Goal: Use online tool/utility: Utilize a website feature to perform a specific function

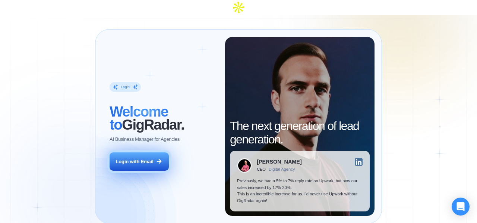
click at [138, 158] on div "Login with Email" at bounding box center [135, 161] width 38 height 7
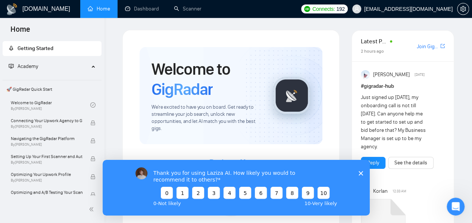
click at [360, 174] on icon "Close survey" at bounding box center [360, 172] width 4 height 4
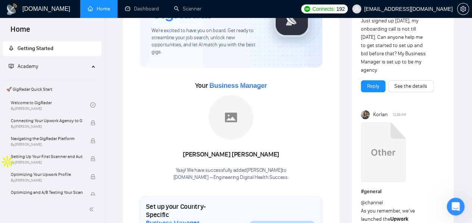
scroll to position [80, 0]
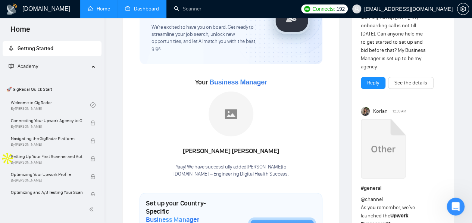
click at [146, 6] on link "Dashboard" at bounding box center [142, 9] width 34 height 6
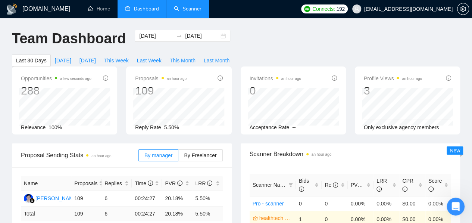
scroll to position [16, 0]
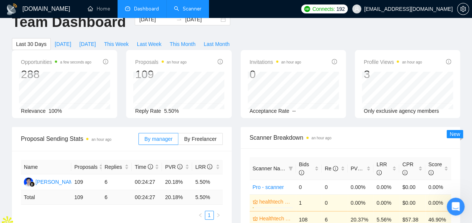
click at [186, 12] on link "Scanner" at bounding box center [188, 9] width 28 height 6
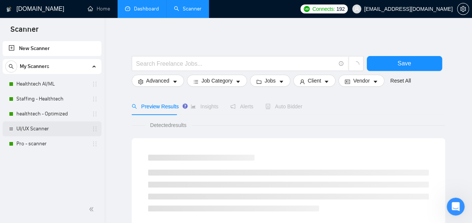
click at [58, 132] on link "UI/UX Scanner" at bounding box center [51, 128] width 71 height 15
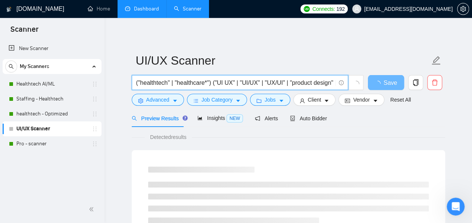
click at [212, 83] on input "("healthtech" | "healthcare*") ("UI UX" | "UI/UX" | "UX/UI" | "product design" …" at bounding box center [235, 82] width 199 height 9
click at [313, 115] on span "Auto Bidder" at bounding box center [308, 118] width 37 height 6
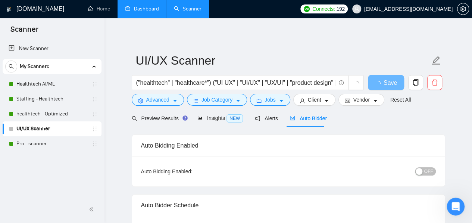
click at [430, 171] on span "OFF" at bounding box center [428, 171] width 9 height 8
click at [385, 83] on span "Save" at bounding box center [389, 82] width 13 height 9
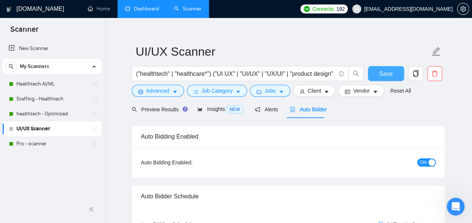
scroll to position [8, 0]
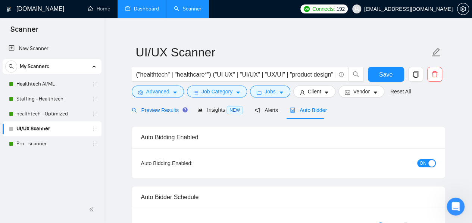
click at [168, 107] on span "Preview Results" at bounding box center [159, 110] width 54 height 6
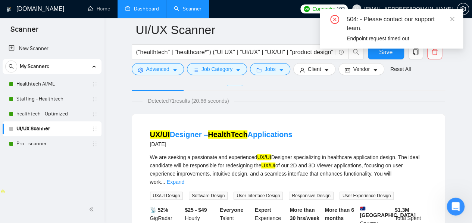
scroll to position [43, 0]
click at [451, 19] on icon "close" at bounding box center [451, 18] width 5 height 5
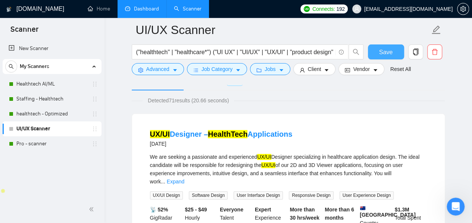
click at [384, 57] on button "Save" at bounding box center [386, 51] width 36 height 15
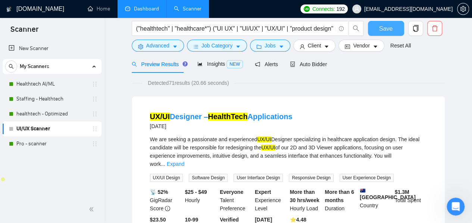
scroll to position [0, 0]
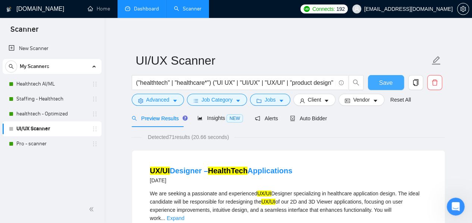
click at [385, 87] on span "Save" at bounding box center [385, 82] width 13 height 9
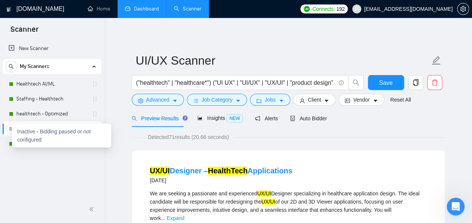
click at [11, 129] on div at bounding box center [11, 128] width 4 height 4
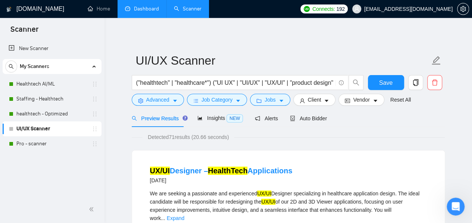
click at [22, 127] on link "UI/UX Scanner" at bounding box center [51, 128] width 71 height 15
click at [28, 113] on link "healthtech - Optimized" at bounding box center [51, 113] width 71 height 15
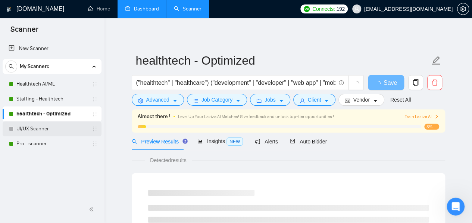
click at [28, 127] on link "UI/UX Scanner" at bounding box center [51, 128] width 71 height 15
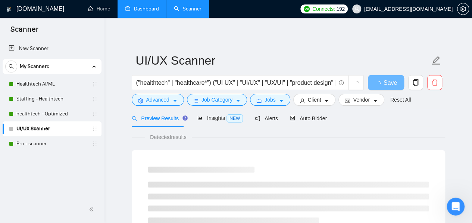
click at [28, 127] on link "UI/UX Scanner" at bounding box center [51, 128] width 71 height 15
click at [13, 127] on div "UI/UX Scanner" at bounding box center [53, 128] width 89 height 15
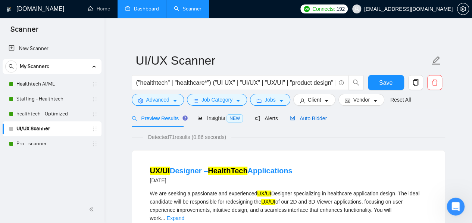
click at [310, 116] on span "Auto Bidder" at bounding box center [308, 118] width 37 height 6
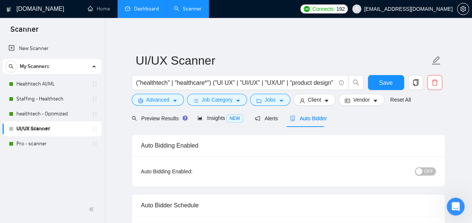
click at [427, 169] on span "OFF" at bounding box center [428, 171] width 9 height 8
click at [393, 85] on button "Save" at bounding box center [386, 82] width 36 height 15
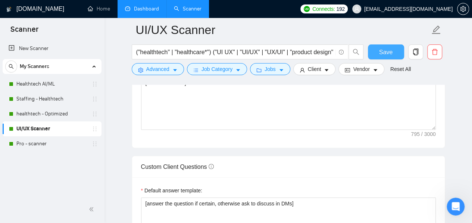
scroll to position [952, 0]
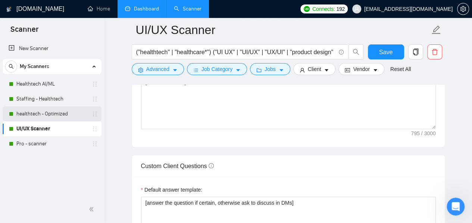
click at [53, 115] on link "healthtech - Optimized" at bounding box center [51, 113] width 71 height 15
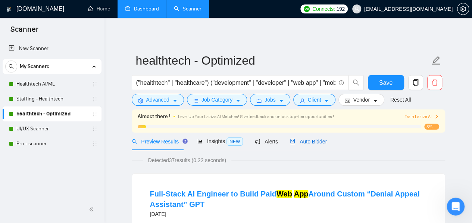
click at [319, 142] on span "Auto Bidder" at bounding box center [308, 141] width 37 height 6
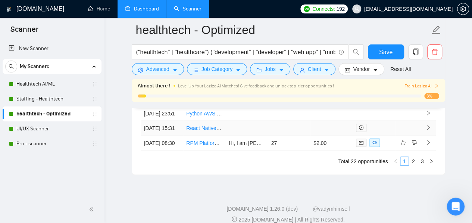
scroll to position [2137, 0]
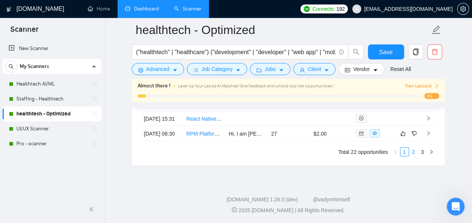
click at [413, 152] on link "2" at bounding box center [413, 151] width 8 height 8
click at [421, 155] on link "3" at bounding box center [422, 151] width 8 height 8
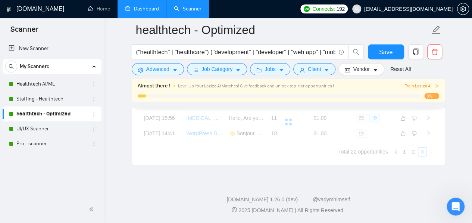
scroll to position [1956, 0]
